Goal: Task Accomplishment & Management: Use online tool/utility

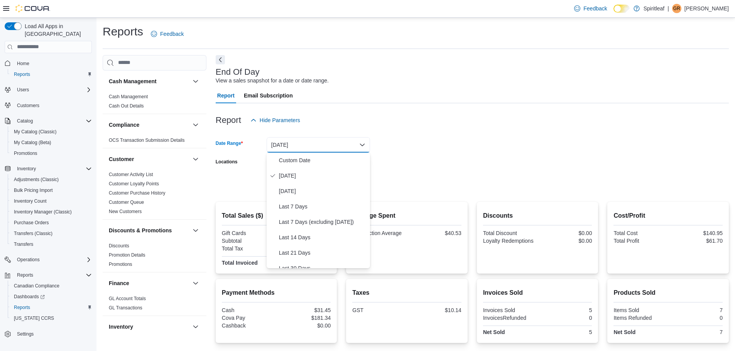
scroll to position [56, 0]
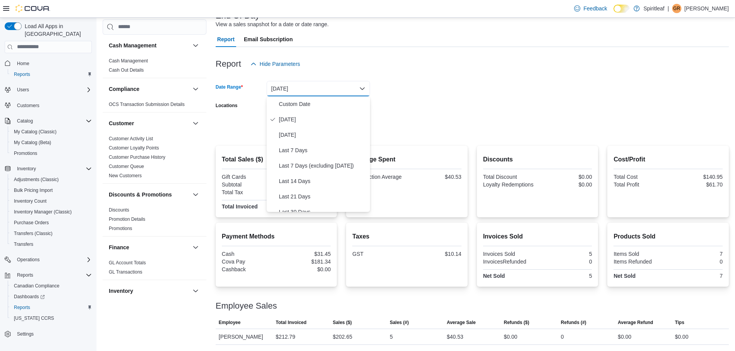
click at [365, 62] on div "Report Hide Parameters" at bounding box center [472, 63] width 513 height 15
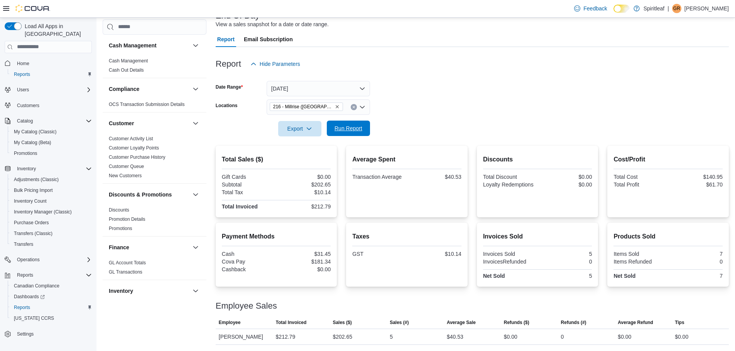
click at [350, 129] on span "Run Report" at bounding box center [348, 129] width 28 height 8
click at [327, 123] on button "Run Report" at bounding box center [348, 128] width 43 height 15
click at [350, 128] on span "Run Report" at bounding box center [348, 129] width 28 height 8
click at [351, 137] on div at bounding box center [472, 141] width 513 height 9
click at [351, 132] on span "Run Report" at bounding box center [348, 129] width 28 height 8
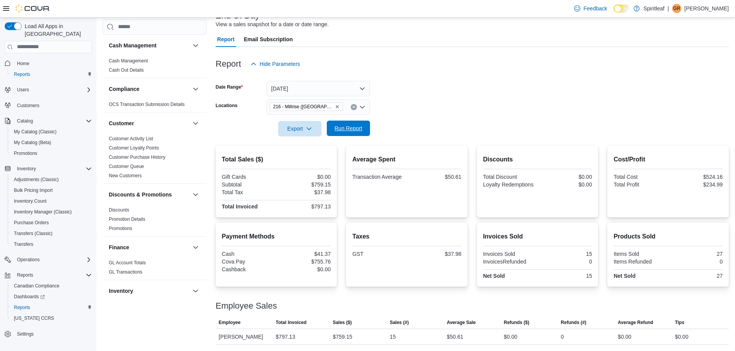
click at [355, 132] on span "Run Report" at bounding box center [348, 129] width 28 height 8
click at [340, 125] on span "Run Report" at bounding box center [348, 129] width 28 height 8
click at [363, 126] on span "Run Report" at bounding box center [348, 128] width 34 height 15
click at [351, 133] on span "Run Report" at bounding box center [348, 128] width 34 height 15
click at [338, 130] on span "Run Report" at bounding box center [348, 129] width 28 height 8
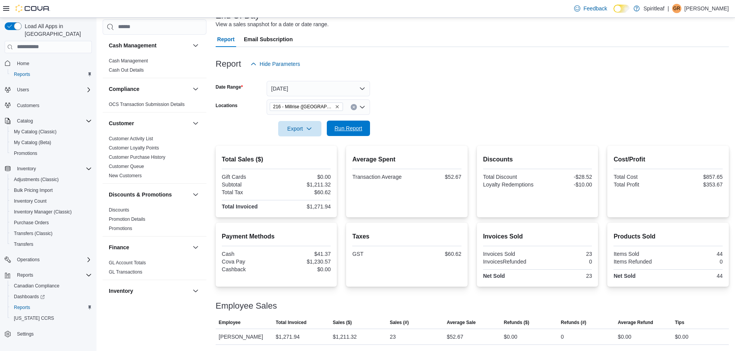
click at [369, 130] on button "Run Report" at bounding box center [348, 128] width 43 height 15
click at [356, 123] on span "Run Report" at bounding box center [348, 128] width 34 height 15
click at [355, 131] on span "Run Report" at bounding box center [348, 129] width 28 height 8
click at [344, 128] on span "Run Report" at bounding box center [348, 129] width 28 height 8
click at [360, 127] on span "Run Report" at bounding box center [348, 129] width 28 height 8
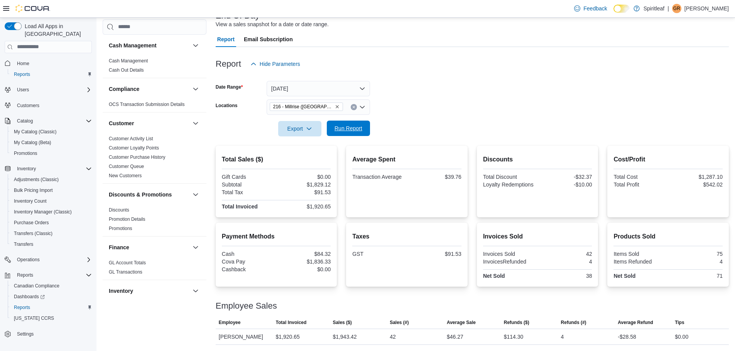
click at [344, 136] on span "Run Report" at bounding box center [348, 128] width 34 height 15
click at [362, 127] on span "Run Report" at bounding box center [348, 128] width 34 height 15
click at [328, 125] on button "Run Report" at bounding box center [348, 128] width 43 height 15
click at [333, 123] on span "Run Report" at bounding box center [348, 128] width 34 height 15
